Goal: Task Accomplishment & Management: Manage account settings

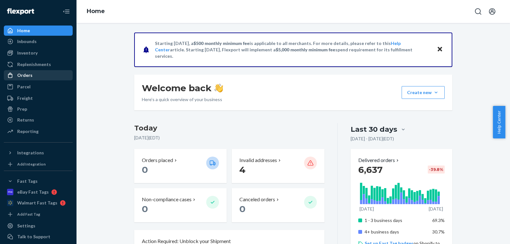
click at [32, 80] on link "Orders" at bounding box center [38, 75] width 69 height 10
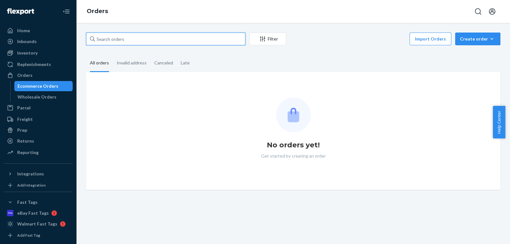
click at [154, 44] on input "text" at bounding box center [165, 39] width 159 height 13
paste input "[PERSON_NAME]"
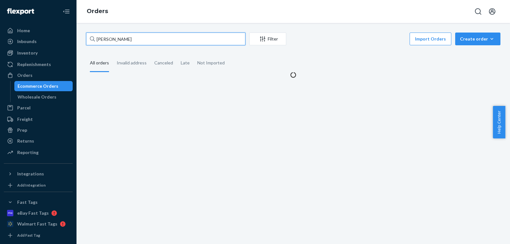
type input "[PERSON_NAME]"
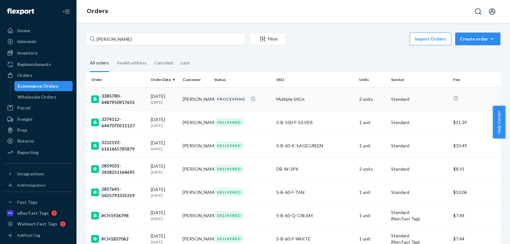
click at [240, 94] on td "PROCESSING" at bounding box center [243, 98] width 62 height 23
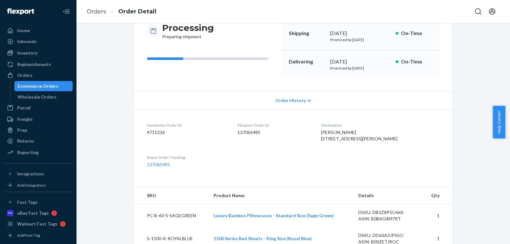
scroll to position [18, 0]
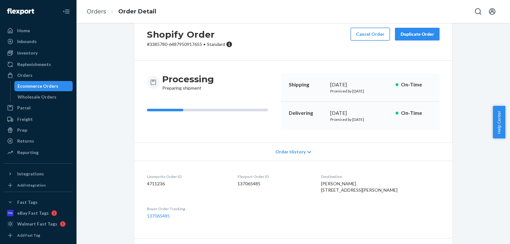
click at [358, 37] on button "Cancel Order" at bounding box center [370, 34] width 39 height 13
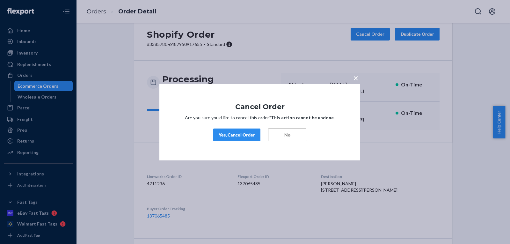
click at [236, 139] on button "Yes, Cancel Order" at bounding box center [236, 135] width 47 height 13
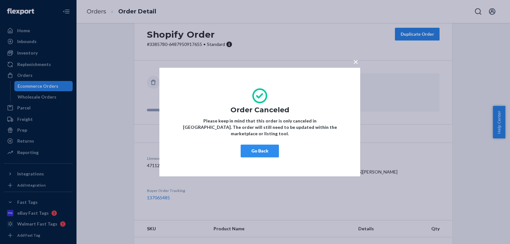
scroll to position [0, 0]
